Goal: Task Accomplishment & Management: Manage account settings

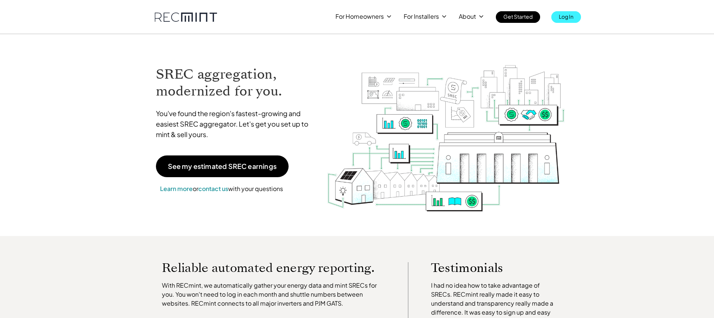
click at [570, 18] on p "Log In" at bounding box center [566, 16] width 15 height 10
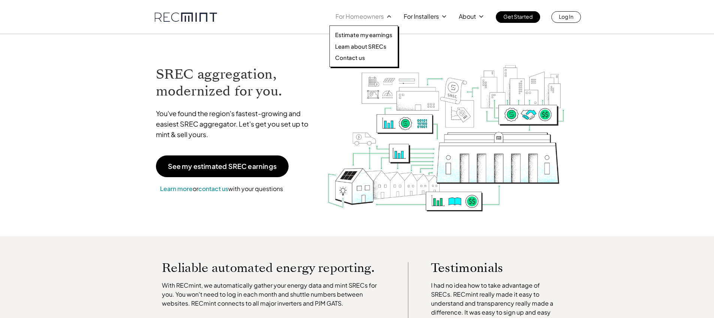
click at [350, 18] on p "For Homeowners" at bounding box center [359, 16] width 48 height 10
click at [366, 17] on p "For Homeowners" at bounding box center [359, 16] width 48 height 10
click at [359, 43] on p "Learn about SRECs" at bounding box center [360, 46] width 51 height 7
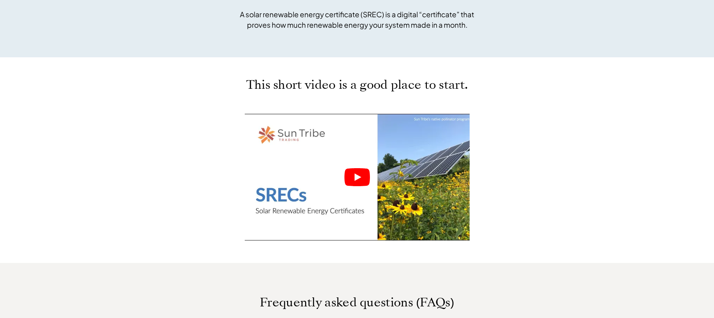
scroll to position [295, 0]
click at [374, 180] on div at bounding box center [357, 177] width 225 height 127
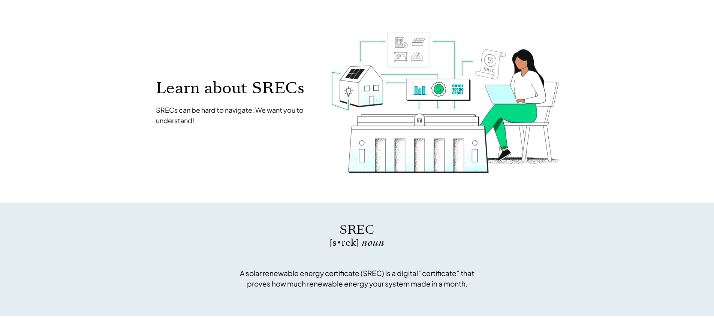
scroll to position [0, 0]
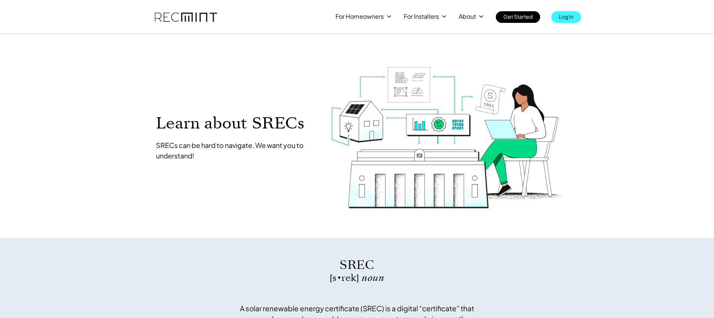
click at [568, 16] on p "Log In" at bounding box center [566, 16] width 15 height 10
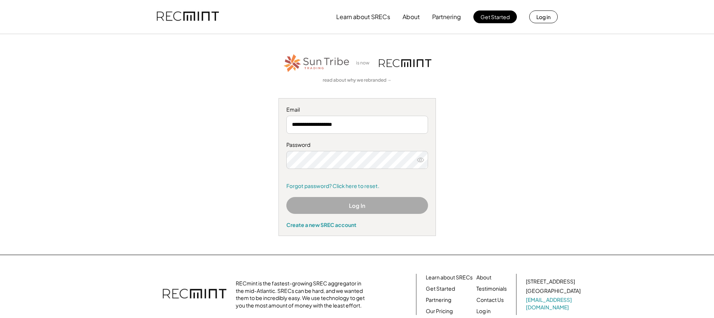
click at [357, 207] on button "Log In" at bounding box center [357, 205] width 142 height 17
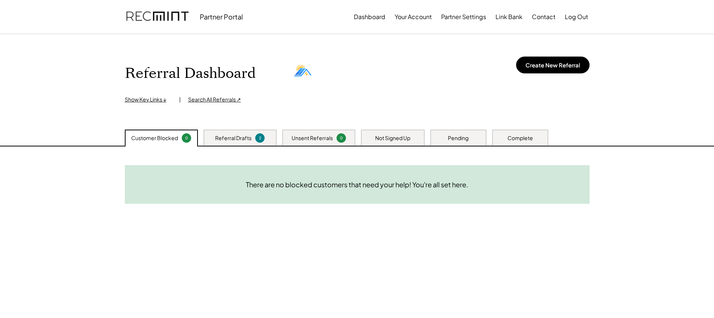
click at [319, 141] on div "Unsent Referrals" at bounding box center [312, 138] width 41 height 7
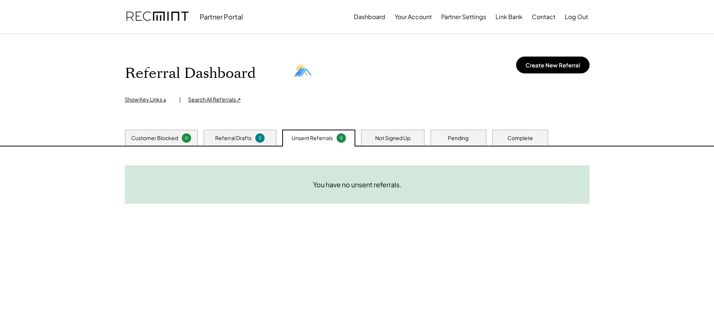
click at [376, 138] on div "Not Signed Up" at bounding box center [392, 138] width 35 height 7
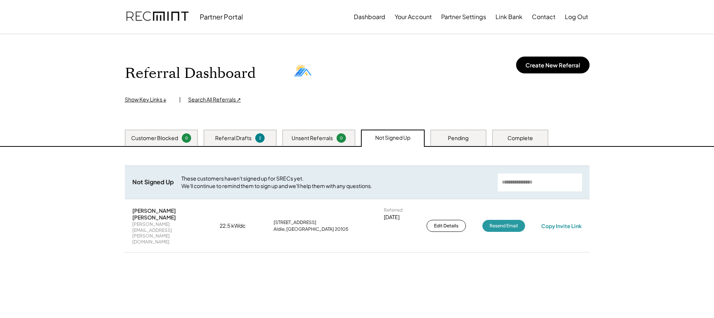
click at [243, 139] on div "Referral Drafts" at bounding box center [233, 138] width 36 height 7
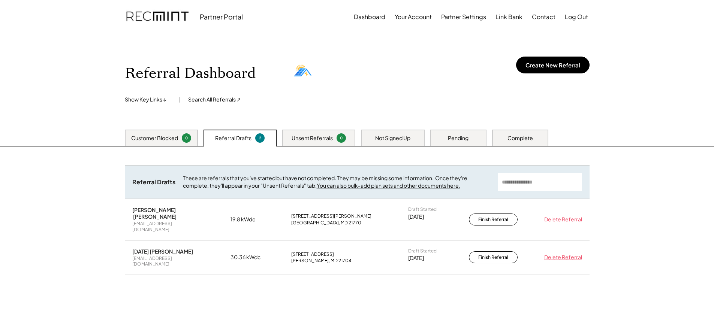
click at [318, 145] on div "Unsent Referrals 0" at bounding box center [318, 138] width 73 height 16
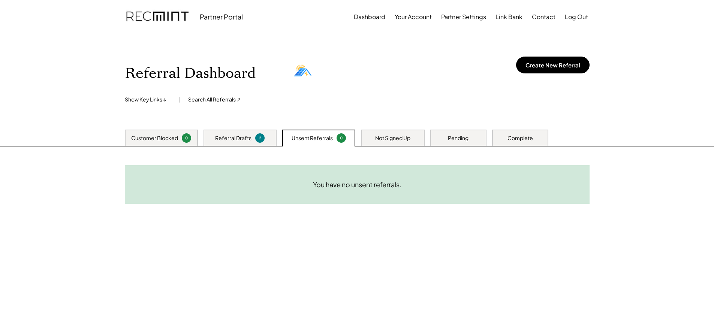
click at [383, 138] on div "Not Signed Up" at bounding box center [392, 138] width 35 height 7
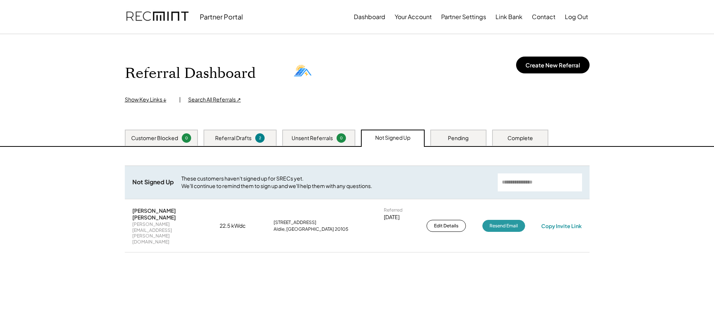
click at [160, 139] on div "Customer Blocked" at bounding box center [154, 138] width 47 height 7
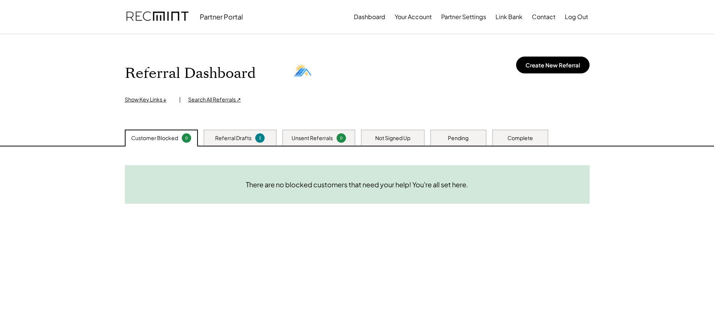
click at [235, 142] on div "Referral Drafts 2" at bounding box center [240, 138] width 73 height 16
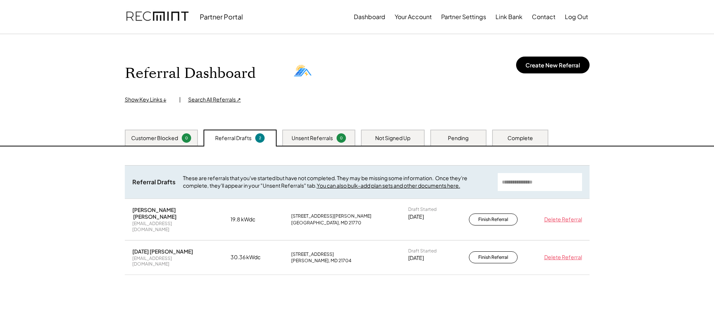
click at [311, 141] on div "Unsent Referrals" at bounding box center [312, 138] width 41 height 7
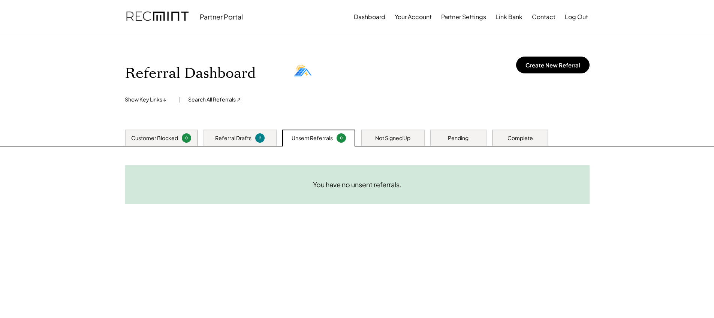
click at [381, 136] on div "Not Signed Up" at bounding box center [392, 138] width 35 height 7
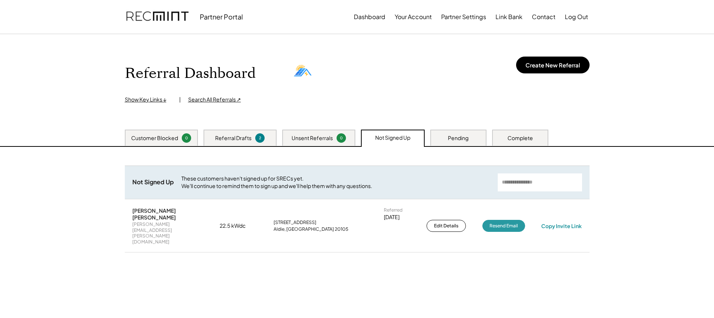
click at [517, 135] on div "Complete" at bounding box center [519, 138] width 25 height 7
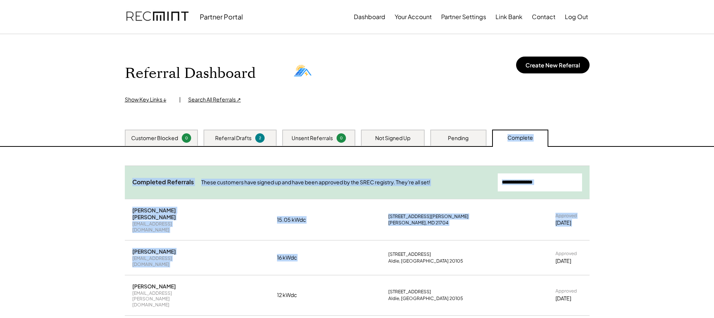
drag, startPoint x: 470, startPoint y: 139, endPoint x: 317, endPoint y: 230, distance: 178.3
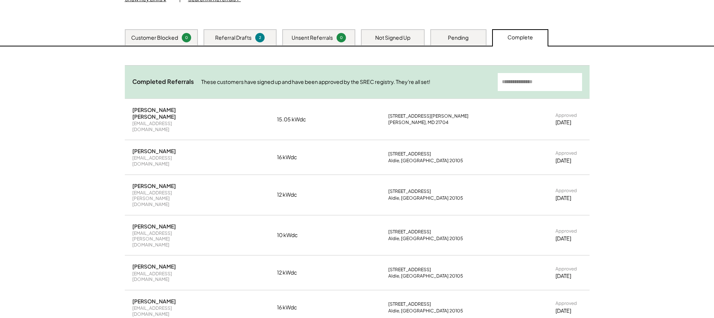
scroll to position [99, 0]
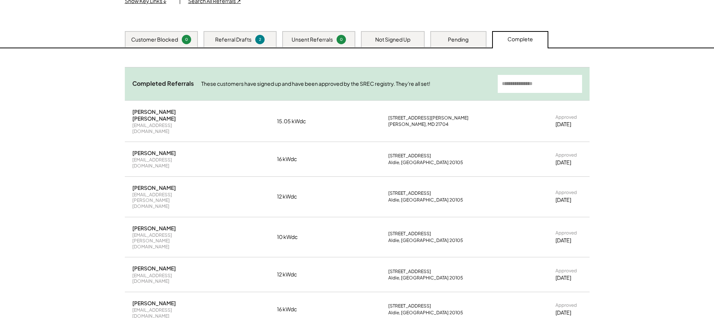
click at [396, 40] on div "Not Signed Up" at bounding box center [392, 39] width 35 height 7
